Goal: Task Accomplishment & Management: Complete application form

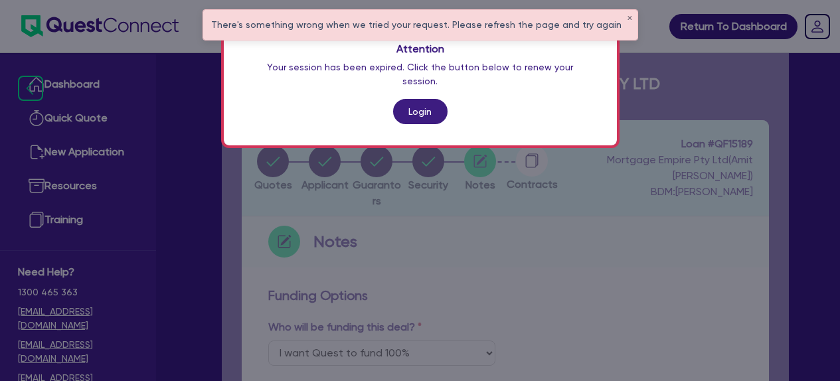
select select "Quest Finance - Own Book"
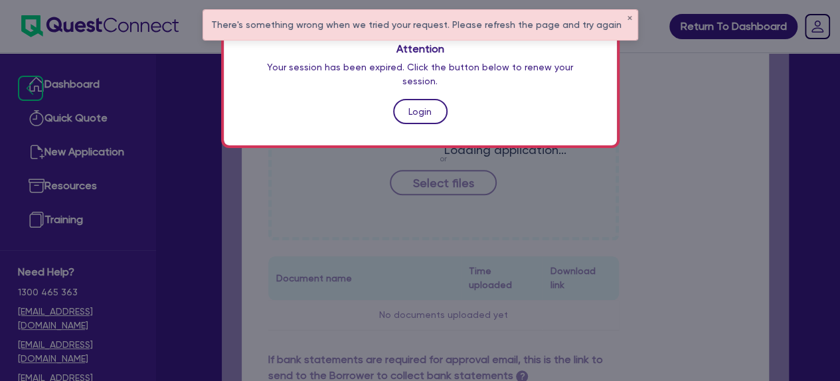
click at [416, 99] on link "Login" at bounding box center [420, 111] width 54 height 25
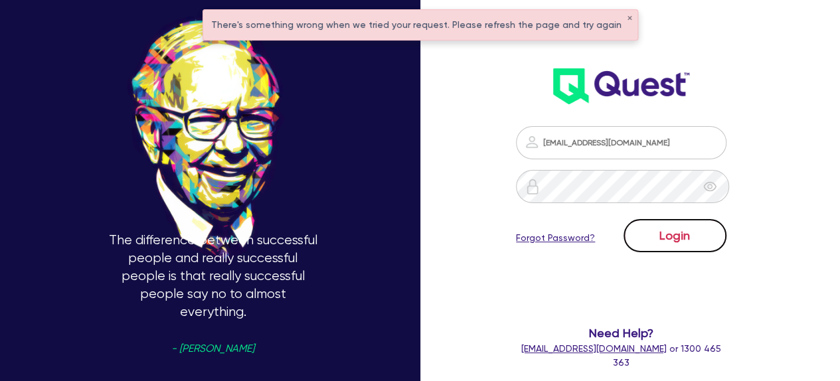
click at [700, 233] on button "Login" at bounding box center [674, 235] width 103 height 33
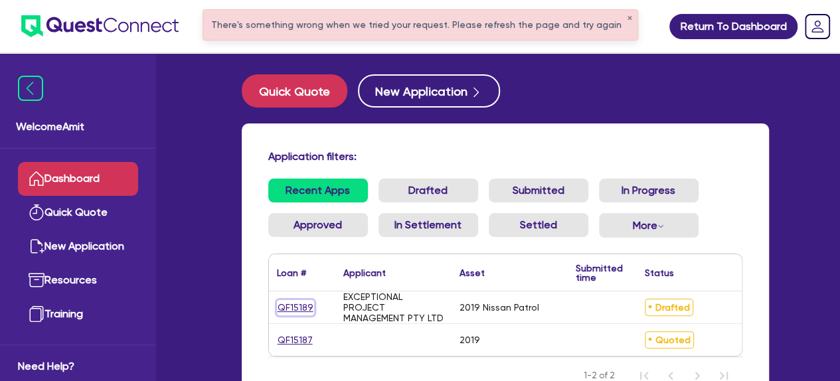
click at [291, 305] on link "QF15189" at bounding box center [295, 307] width 37 height 15
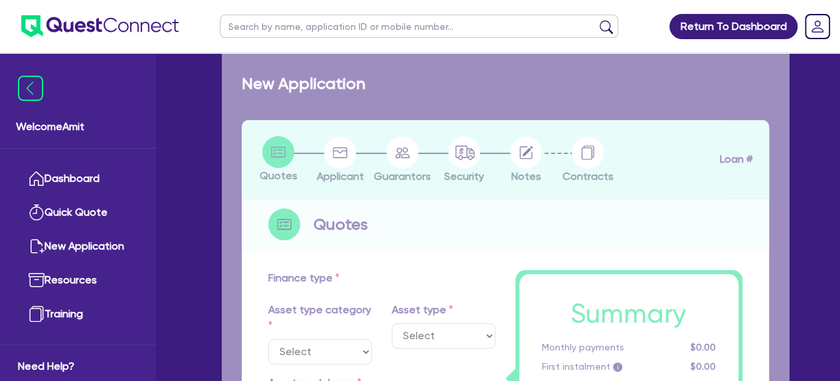
select select "CARS_AND_LIGHT_TRUCKS"
type input "2019"
radio input "false"
radio input "true"
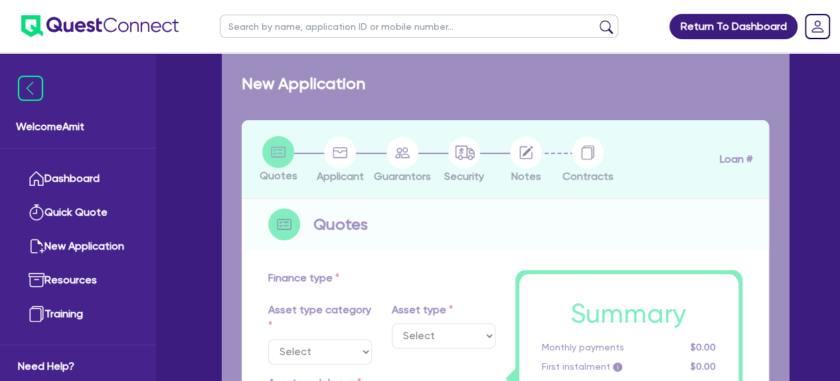
type input "75,000"
type input "1"
type input "750"
type input "17.95"
type input "990"
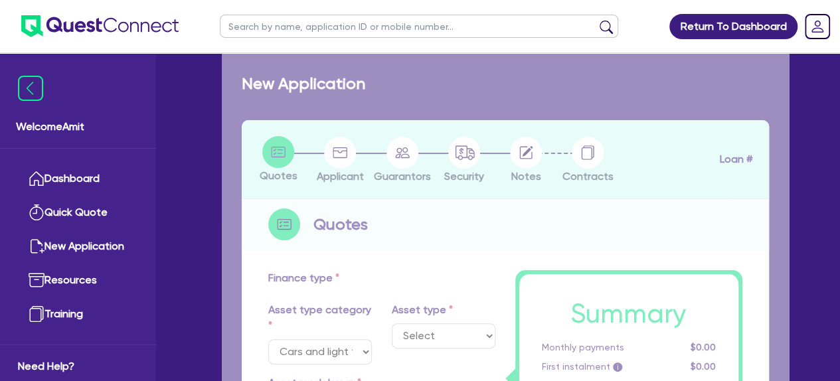
select select "PASSENGER_VEHICLES"
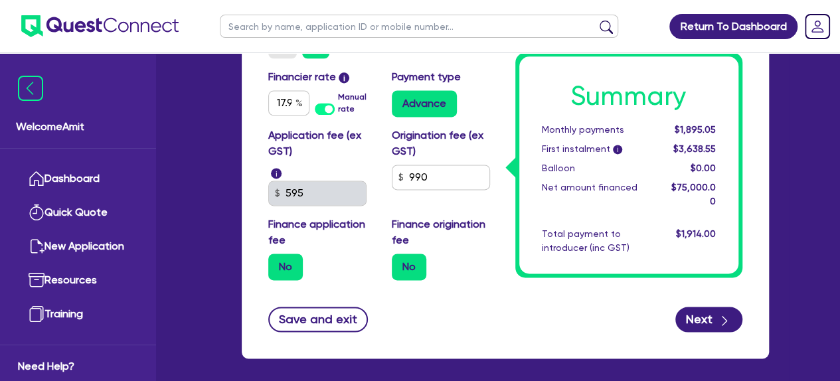
scroll to position [920, 0]
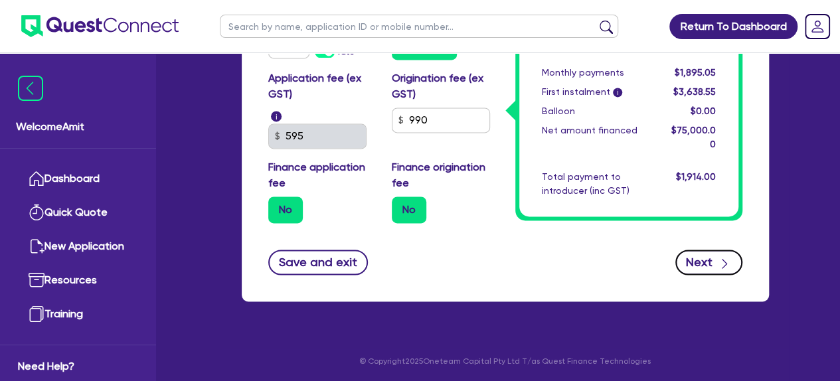
click at [705, 265] on button "Next" at bounding box center [708, 262] width 67 height 25
type input "75,000"
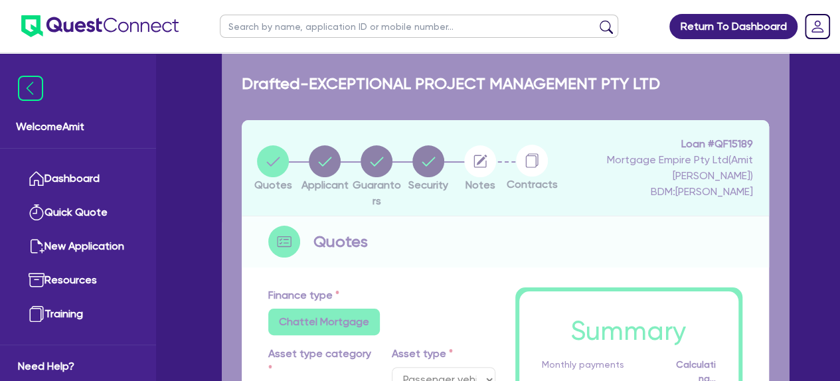
select select "COMPANY"
select select "PROFESSIONAL"
select select "COMPUTER_SYSTEM_DESIGNERS"
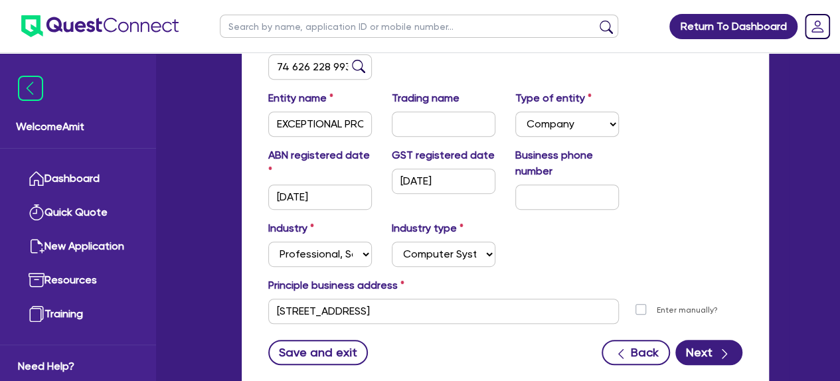
scroll to position [345, 0]
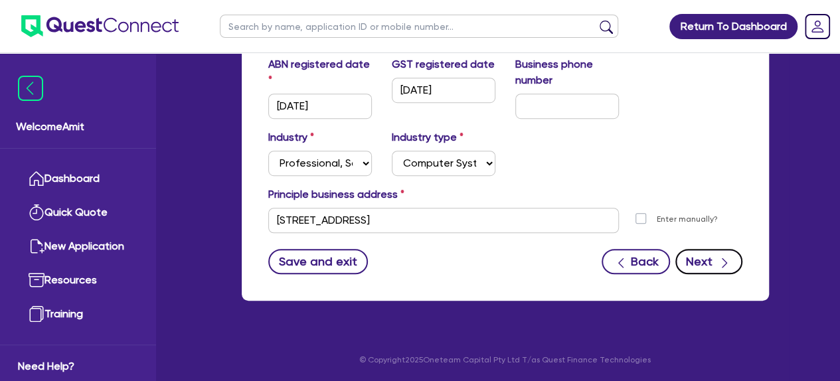
click at [705, 254] on button "Next" at bounding box center [708, 261] width 67 height 25
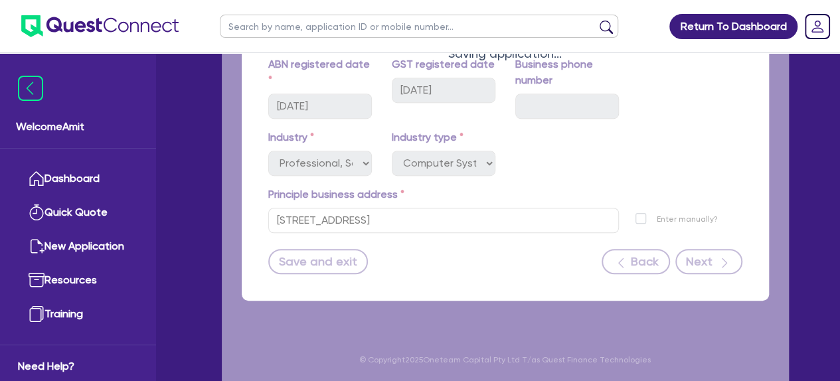
select select "MR"
select select "NSW"
select select "MARRIED"
select select "CASH"
select select "PROPERTY"
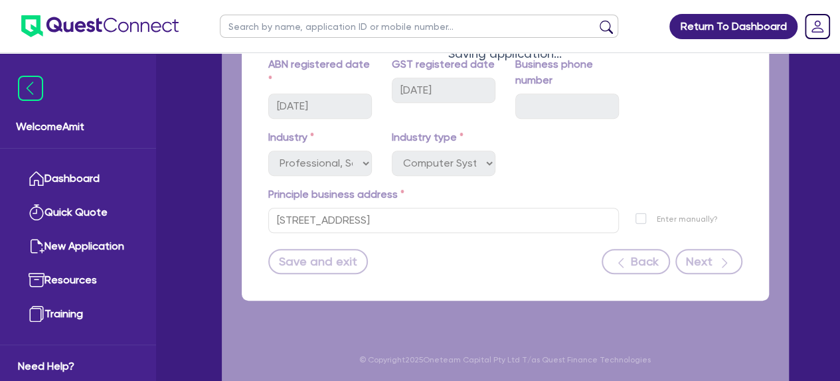
select select "HOUSEHOLD_PERSONAL"
select select "VEHICLE"
select select "INVESTMENT_PROPERTY_LOAN"
select select "CREDIT_CARD"
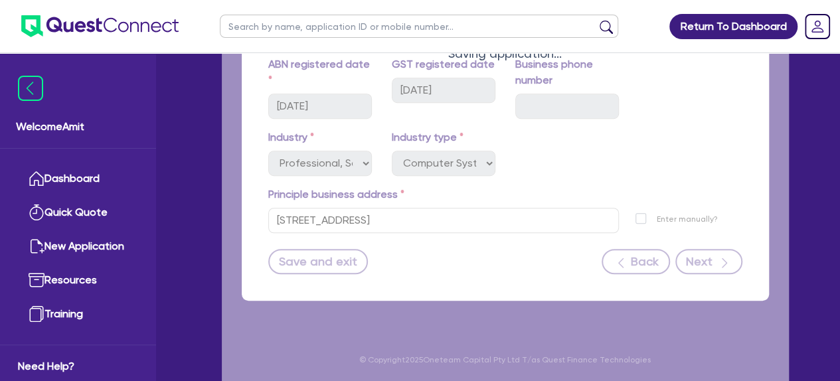
select select "CREDIT_CARD"
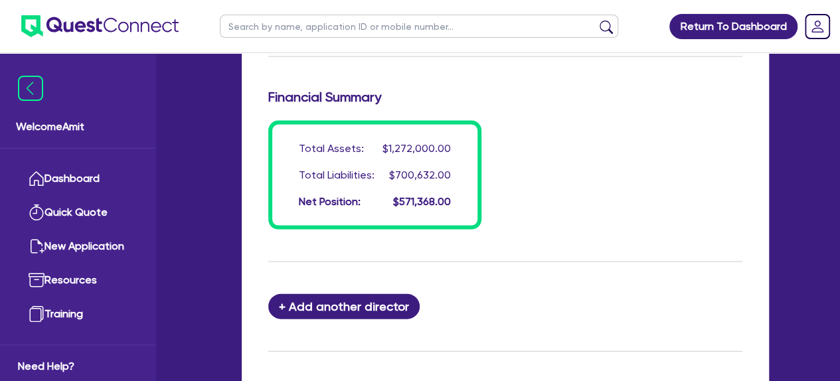
scroll to position [1328, 0]
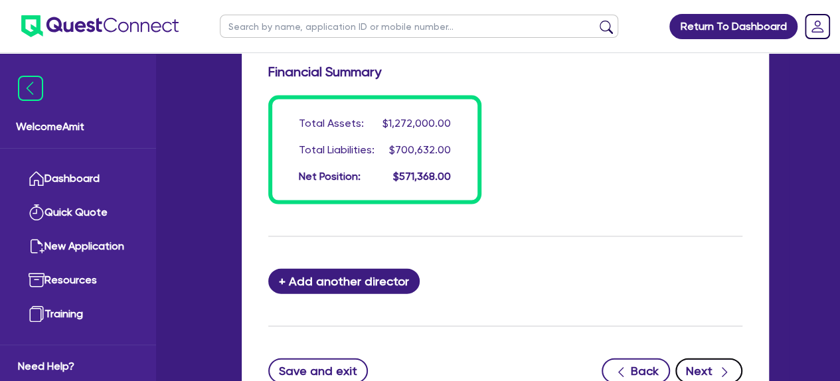
click at [712, 366] on button "Next" at bounding box center [708, 370] width 67 height 25
select select "CARS_AND_LIGHT_TRUCKS"
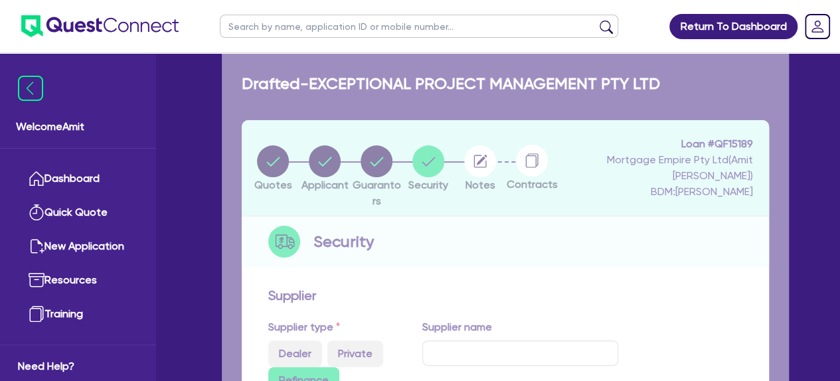
select select "PASSENGER_VEHICLES"
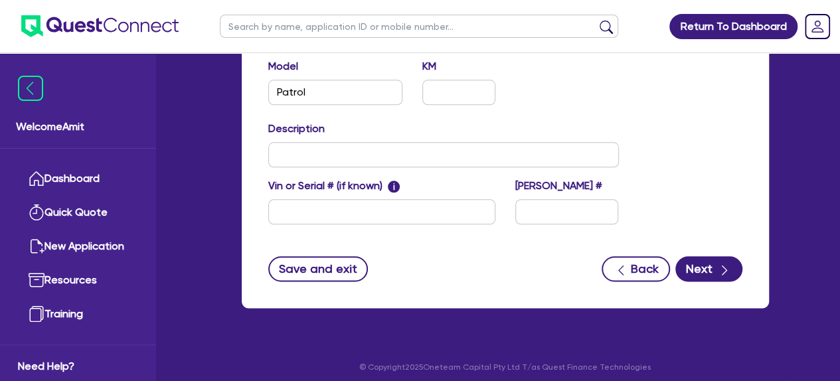
scroll to position [673, 0]
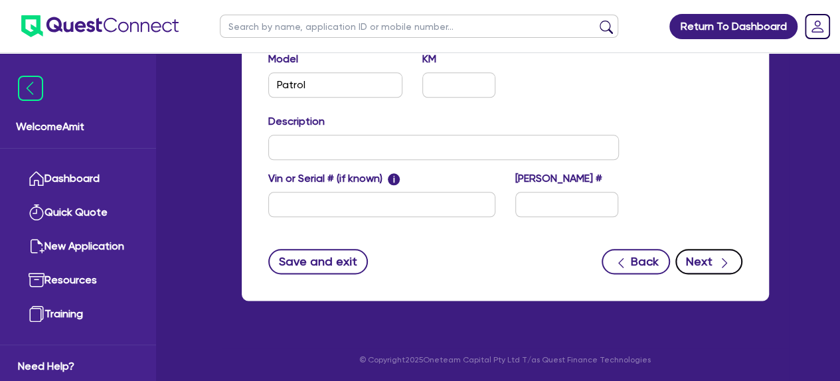
click at [698, 269] on button "Next" at bounding box center [708, 261] width 67 height 25
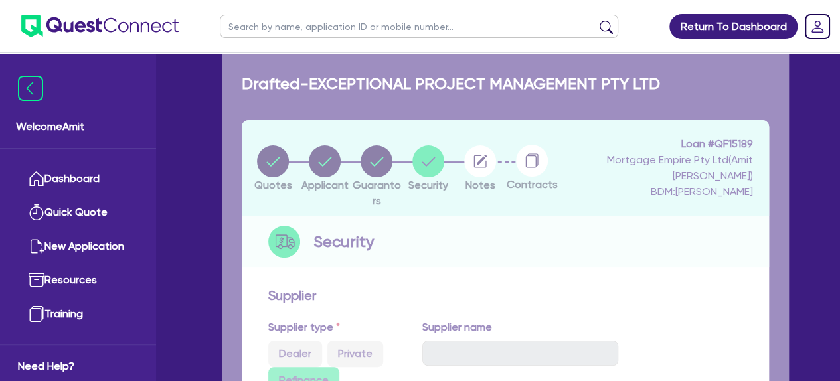
select select "Quest Finance - Own Book"
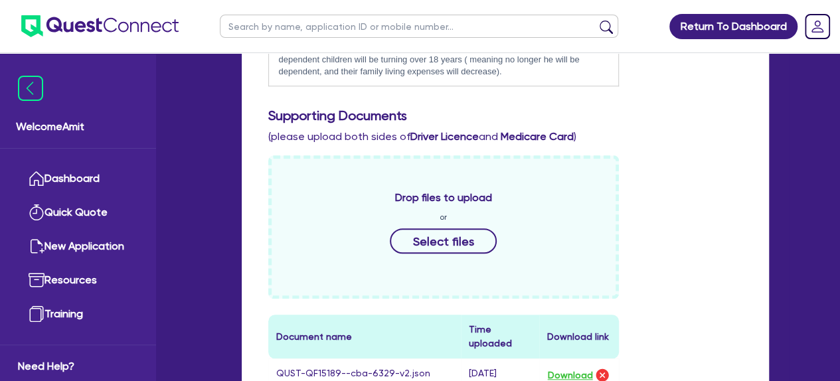
scroll to position [498, 0]
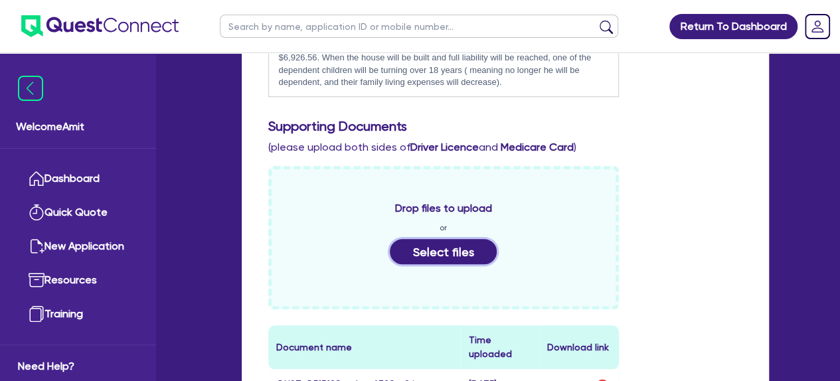
click at [435, 242] on button "Select files" at bounding box center [444, 251] width 108 height 25
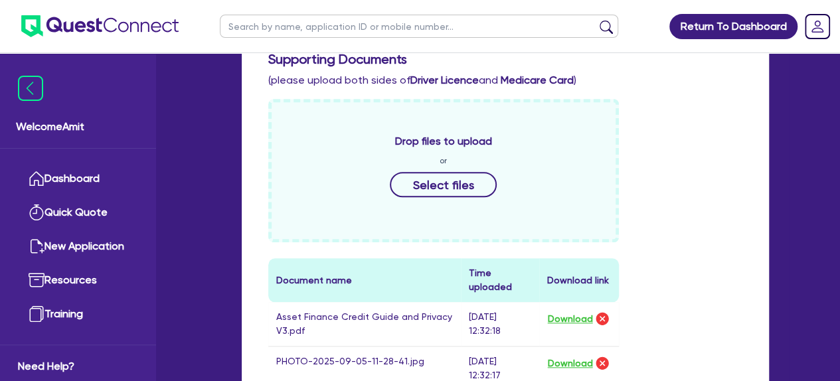
scroll to position [564, 0]
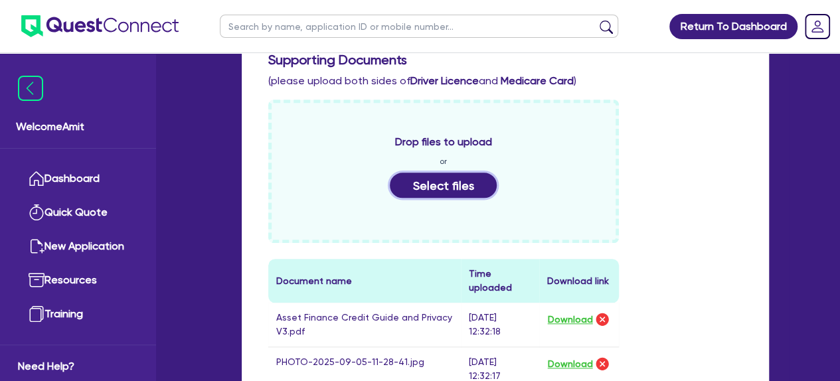
click at [453, 185] on button "Select files" at bounding box center [444, 185] width 108 height 25
click at [433, 189] on button "Select files" at bounding box center [444, 185] width 108 height 25
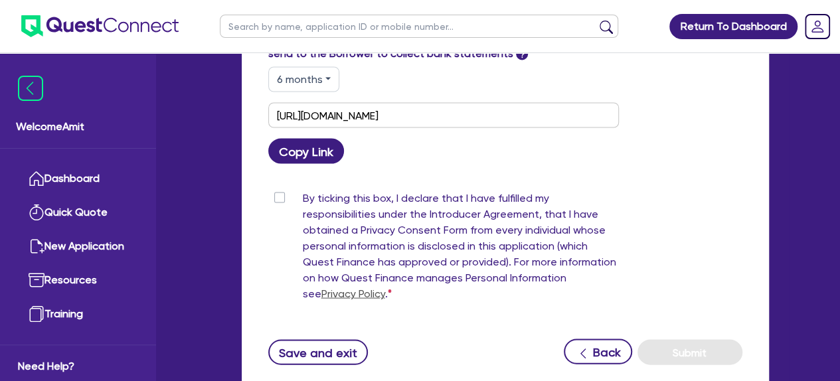
scroll to position [1228, 0]
click at [303, 195] on label "By ticking this box, I declare that I have fulfilled my responsibilities under …" at bounding box center [461, 249] width 316 height 117
click at [279, 195] on input "By ticking this box, I declare that I have fulfilled my responsibilities under …" at bounding box center [273, 197] width 11 height 13
checkbox input "true"
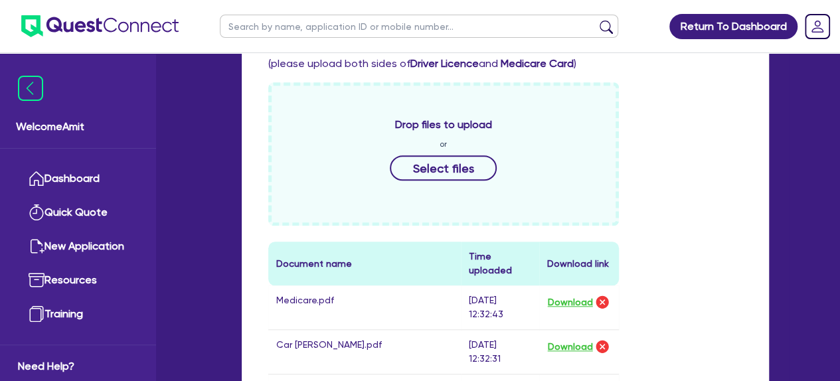
scroll to position [564, 0]
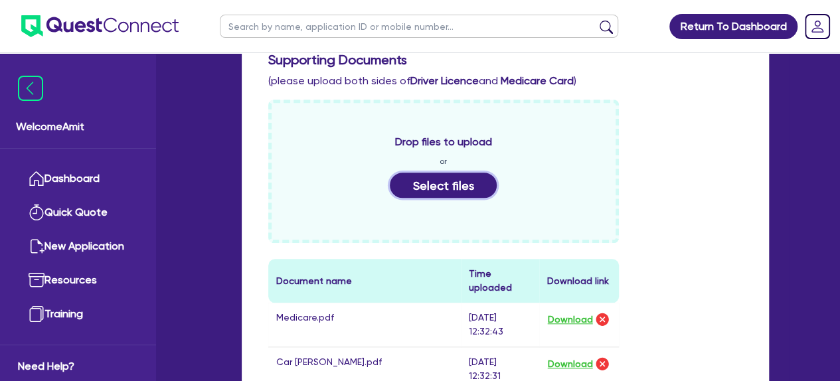
click at [420, 178] on button "Select files" at bounding box center [444, 185] width 108 height 25
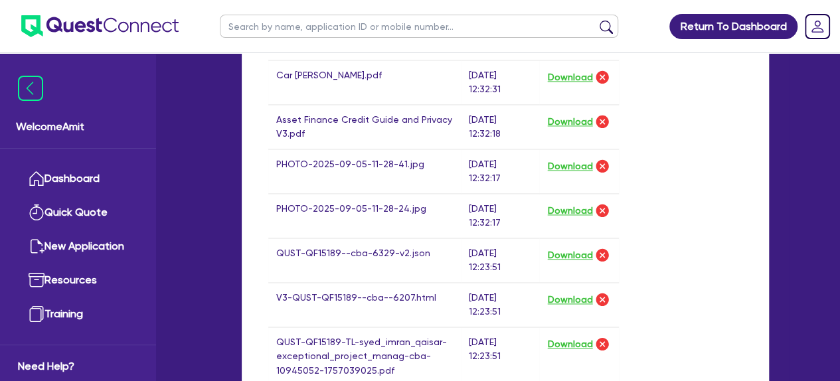
scroll to position [896, 0]
click at [349, 252] on td "QUST-QF15189--cba-6329-v2.json" at bounding box center [364, 260] width 193 height 44
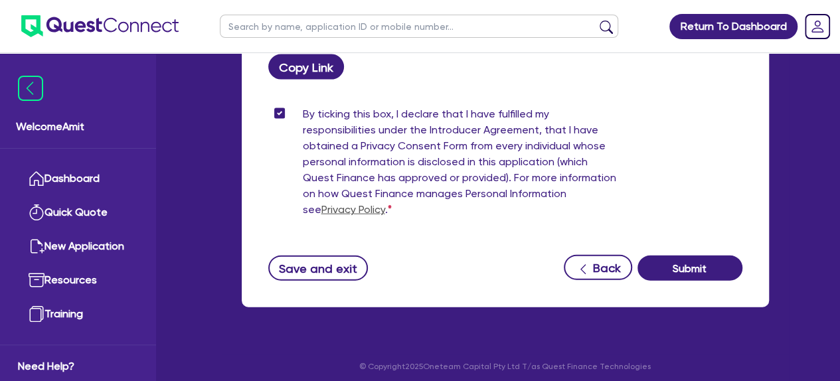
scroll to position [1361, 0]
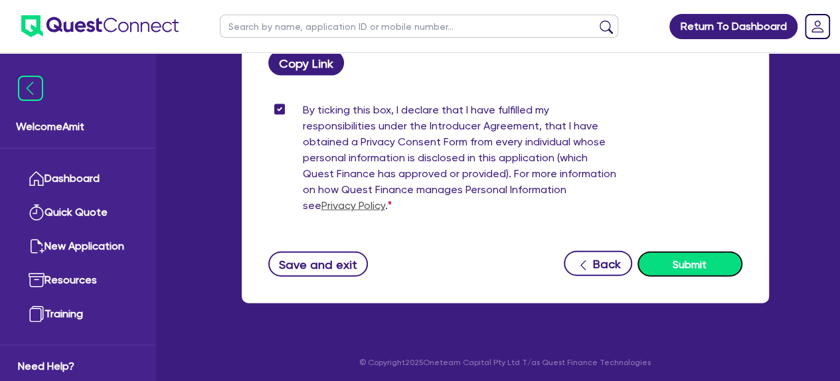
click at [691, 258] on button "Submit" at bounding box center [689, 264] width 105 height 25
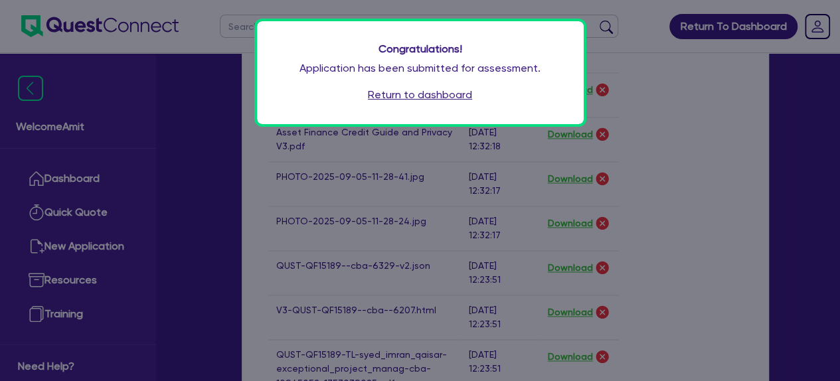
scroll to position [763, 0]
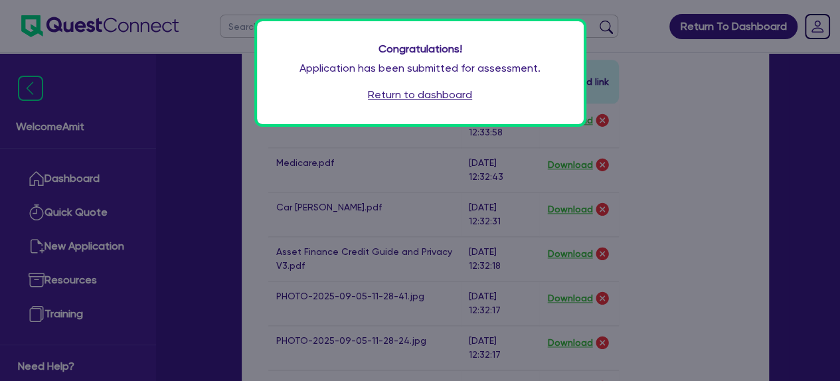
click at [422, 98] on link "Return to dashboard" at bounding box center [420, 95] width 104 height 16
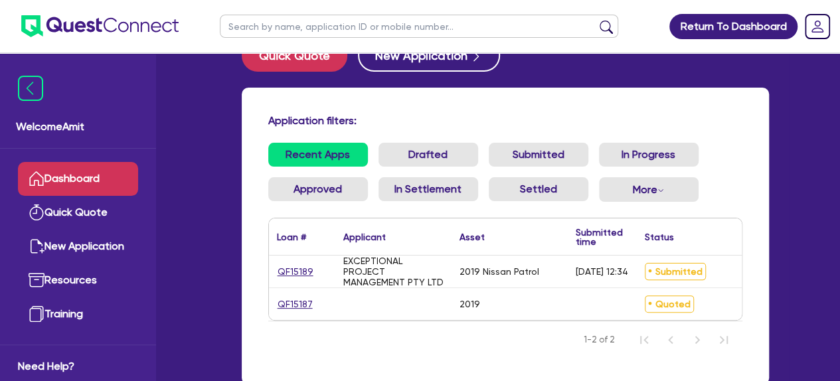
scroll to position [66, 0]
